Goal: Information Seeking & Learning: Learn about a topic

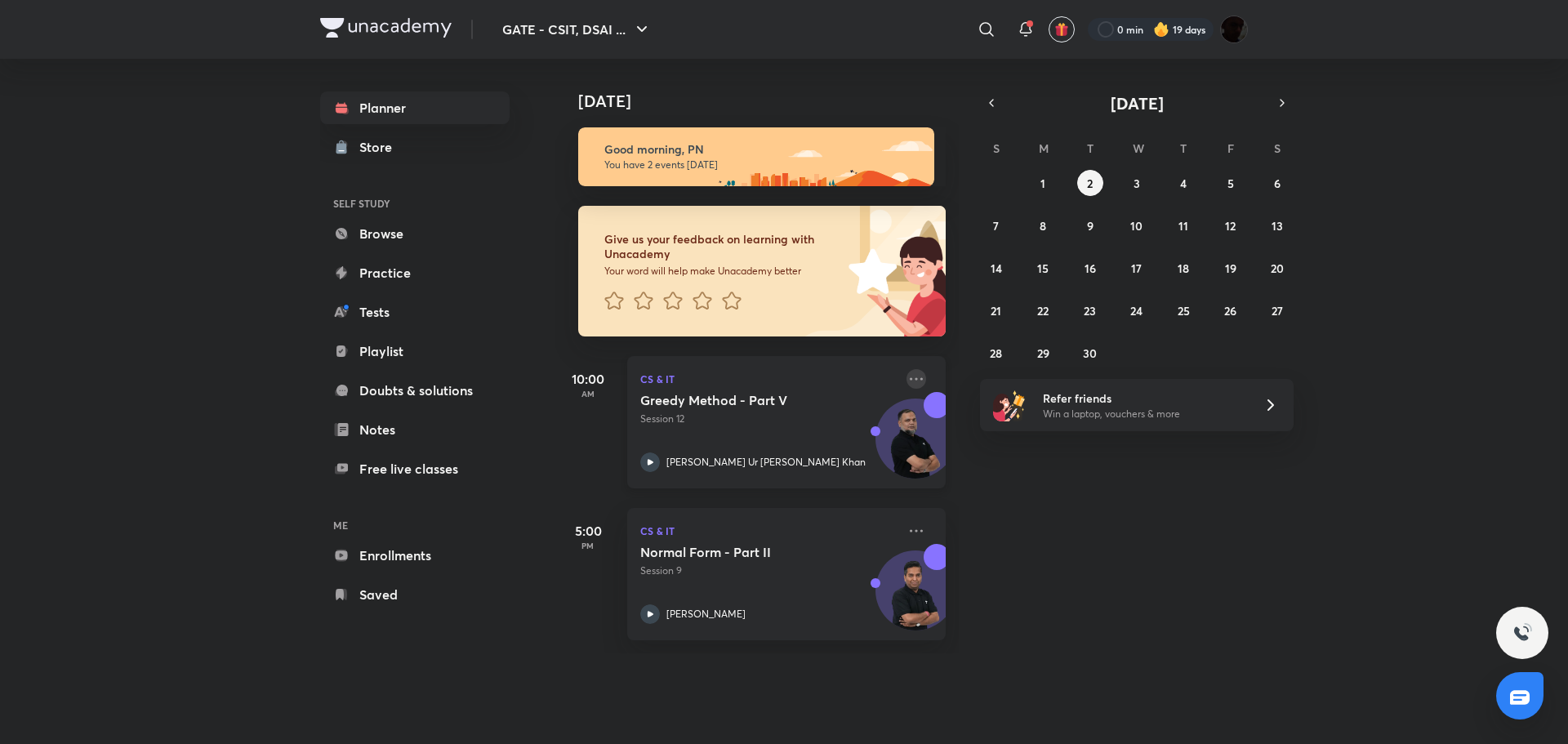
click at [907, 372] on icon at bounding box center [916, 379] width 20 height 20
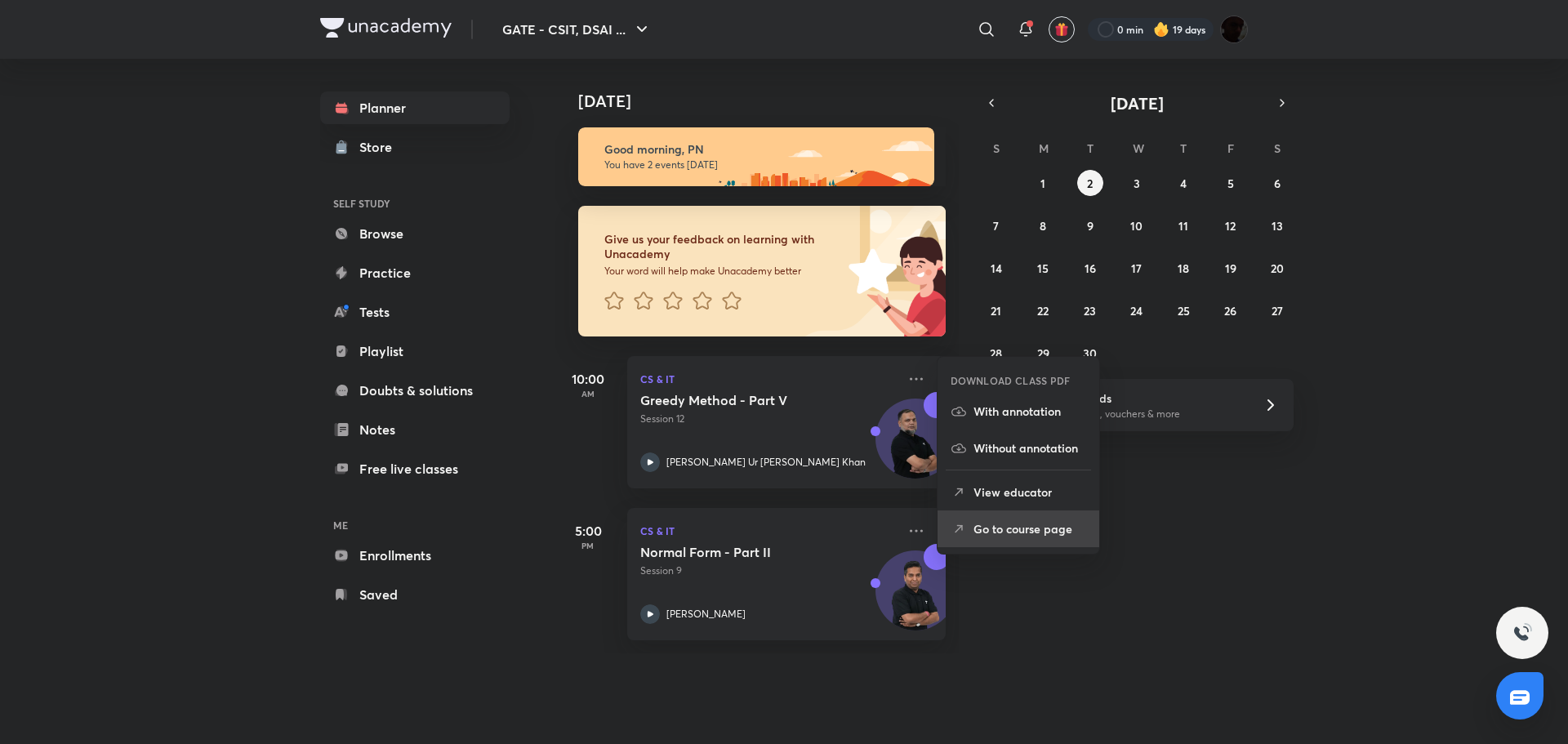
click at [1054, 530] on p "Go to course page" at bounding box center [1029, 529] width 113 height 17
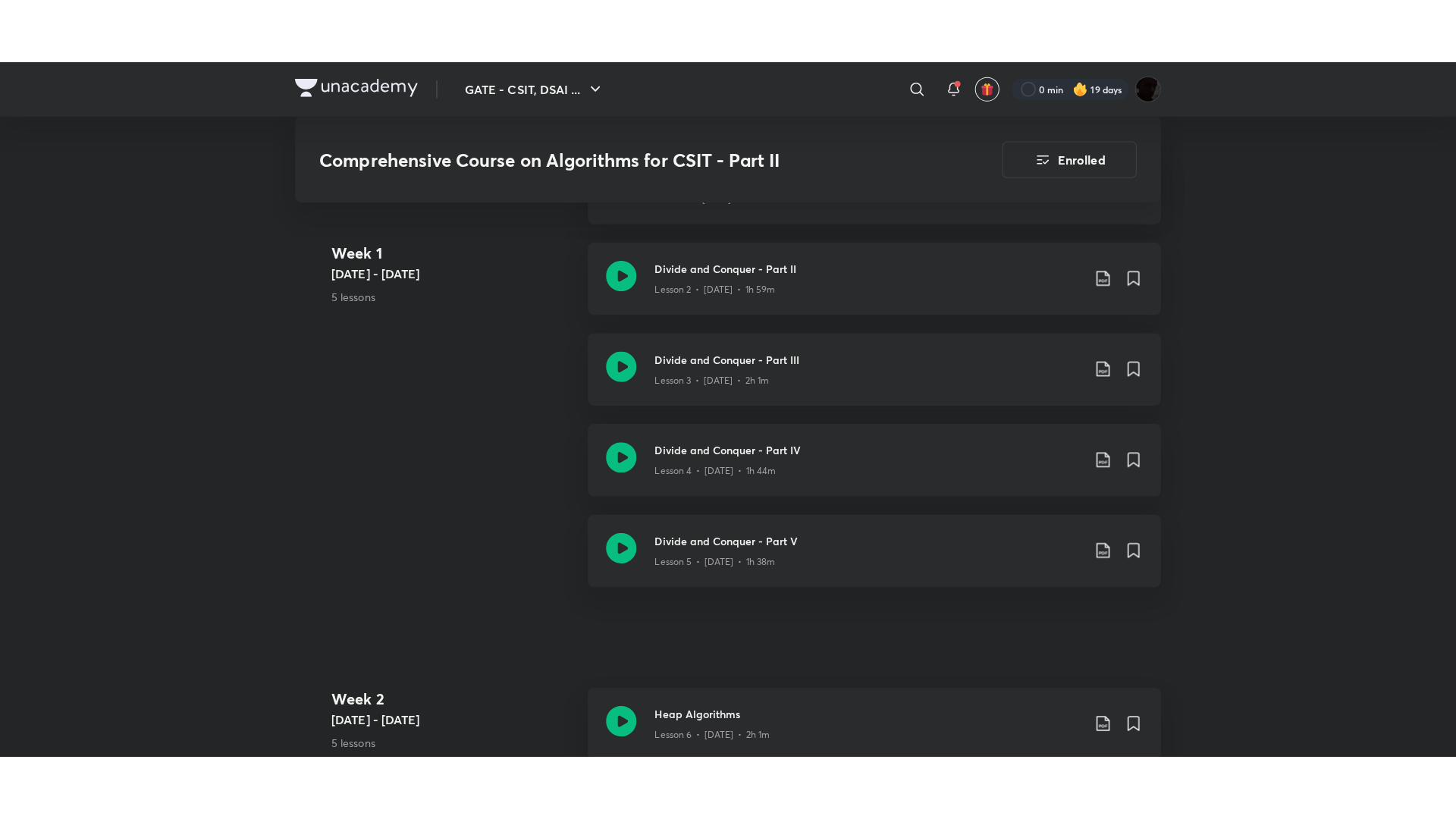
scroll to position [328, 0]
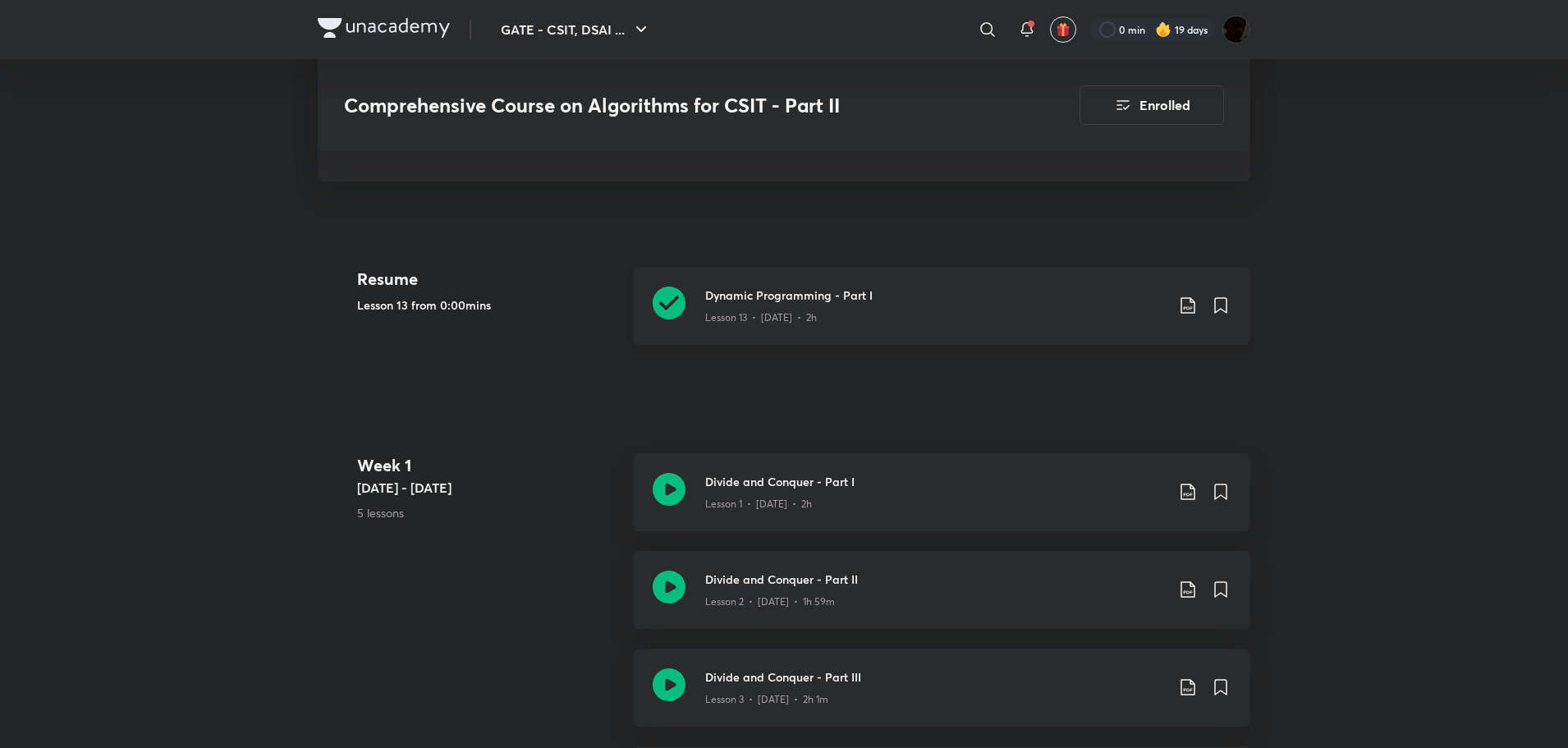
click at [687, 300] on div "Dynamic Programming - Part I Lesson 13 • [DATE] • 2h" at bounding box center [941, 306] width 617 height 78
